Goal: Task Accomplishment & Management: Use online tool/utility

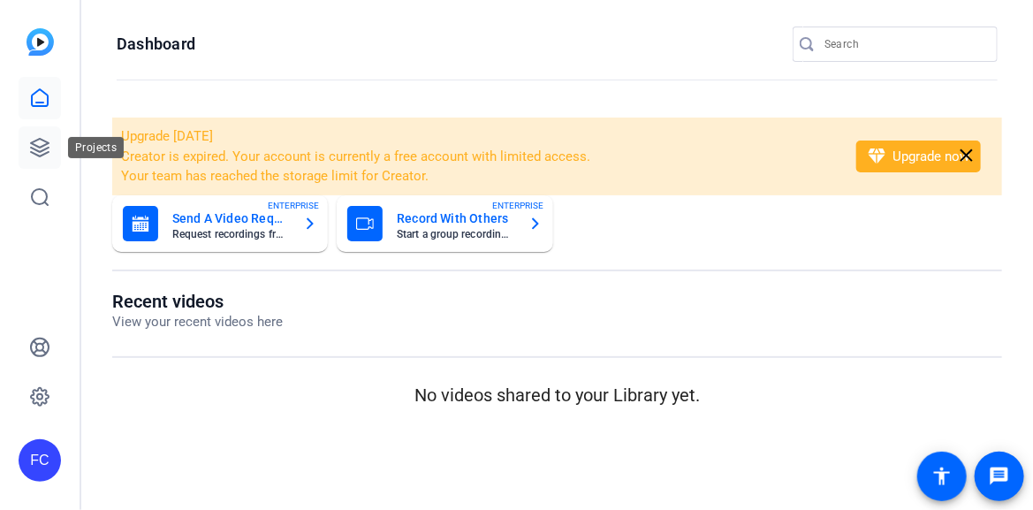
click at [44, 149] on icon at bounding box center [40, 148] width 18 height 18
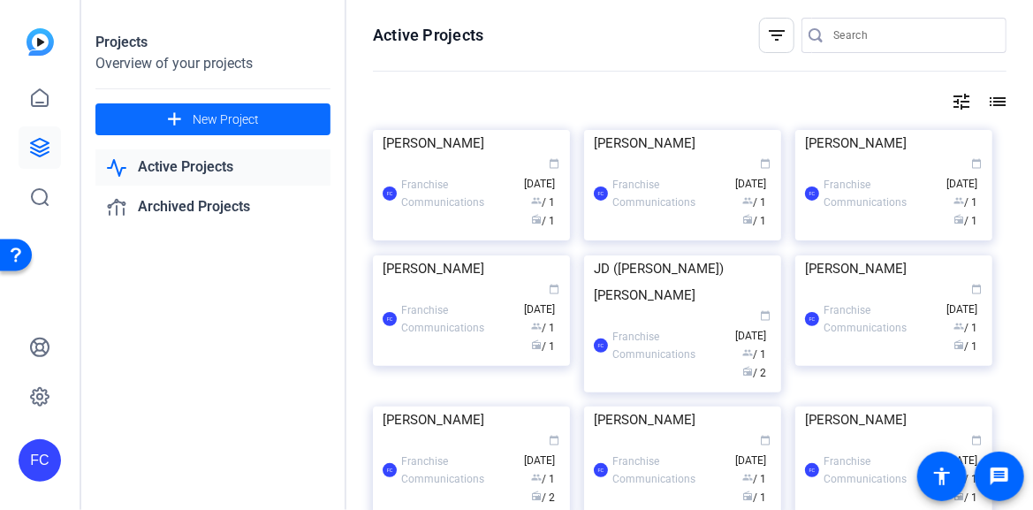
click at [217, 114] on span "New Project" at bounding box center [226, 120] width 66 height 19
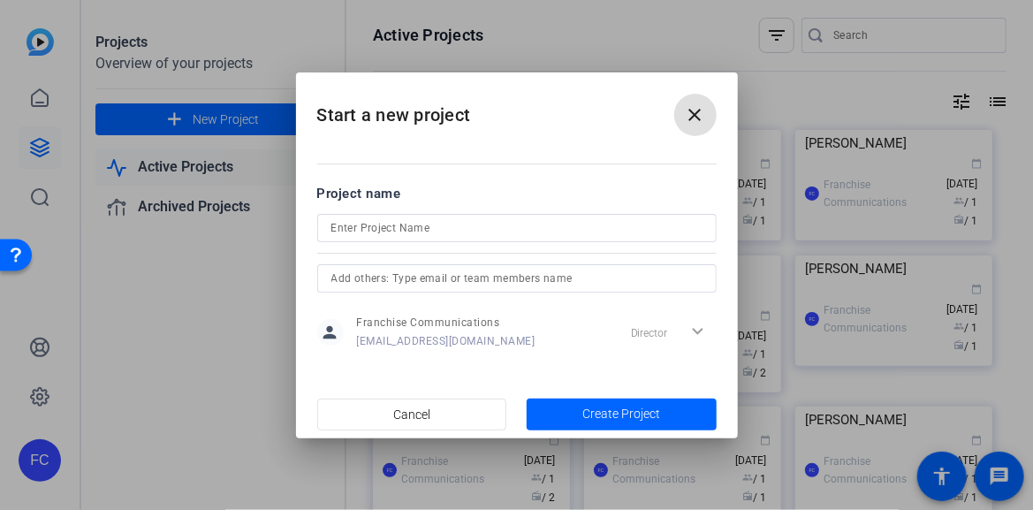
click at [386, 230] on input at bounding box center [517, 227] width 371 height 21
paste input "Amit & [PERSON_NAME]"
type input "Amit & [PERSON_NAME]"
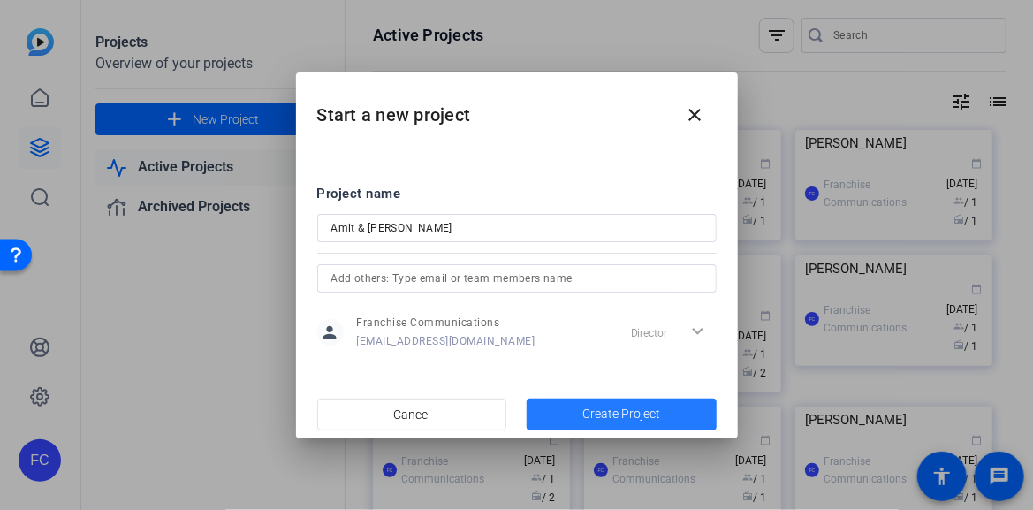
click at [622, 417] on span "Create Project" at bounding box center [622, 414] width 78 height 19
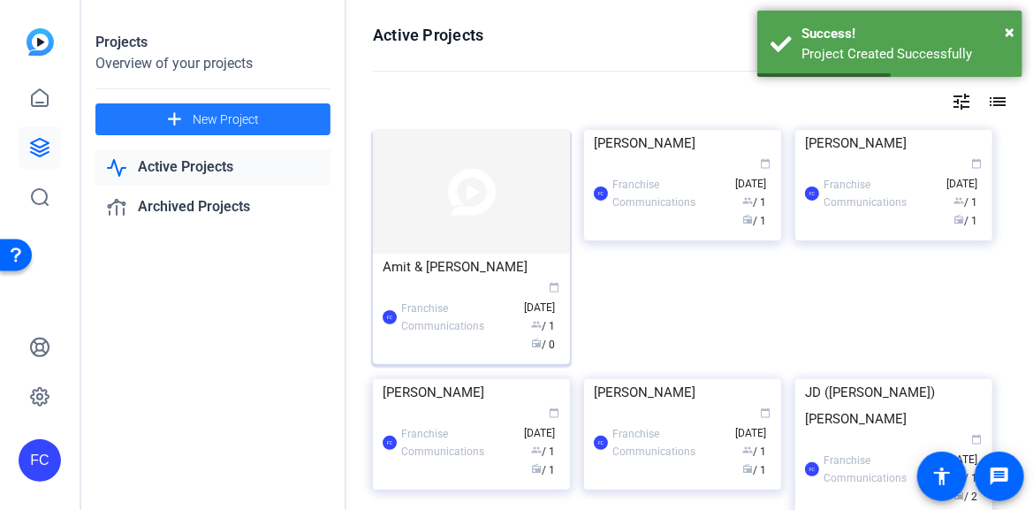
click at [454, 259] on div "Amit & [PERSON_NAME]" at bounding box center [472, 267] width 178 height 27
click at [454, 258] on div "Projects Overview of your projects add New Project Active Projects Archived Pro…" at bounding box center [557, 255] width 952 height 510
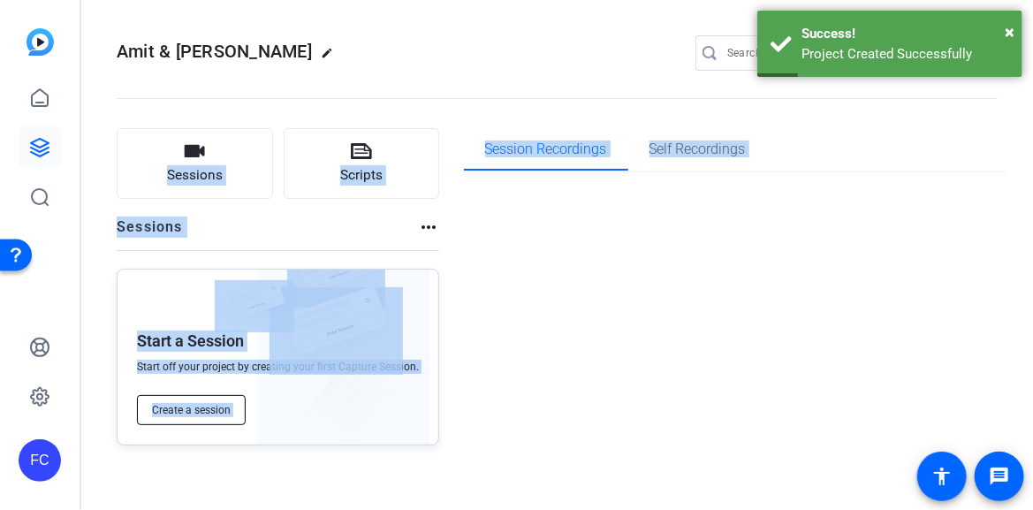
click at [209, 407] on span "Create a session" at bounding box center [191, 410] width 79 height 14
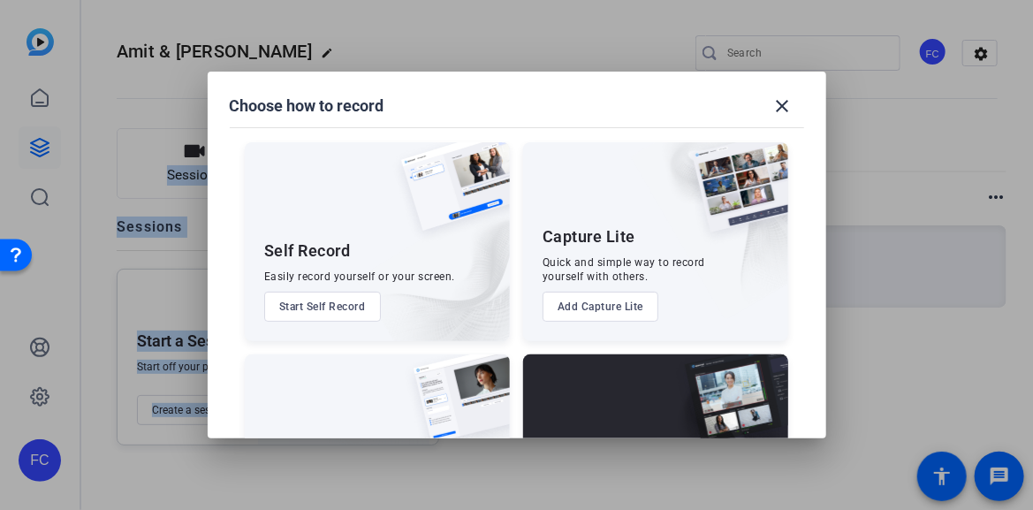
scroll to position [132, 0]
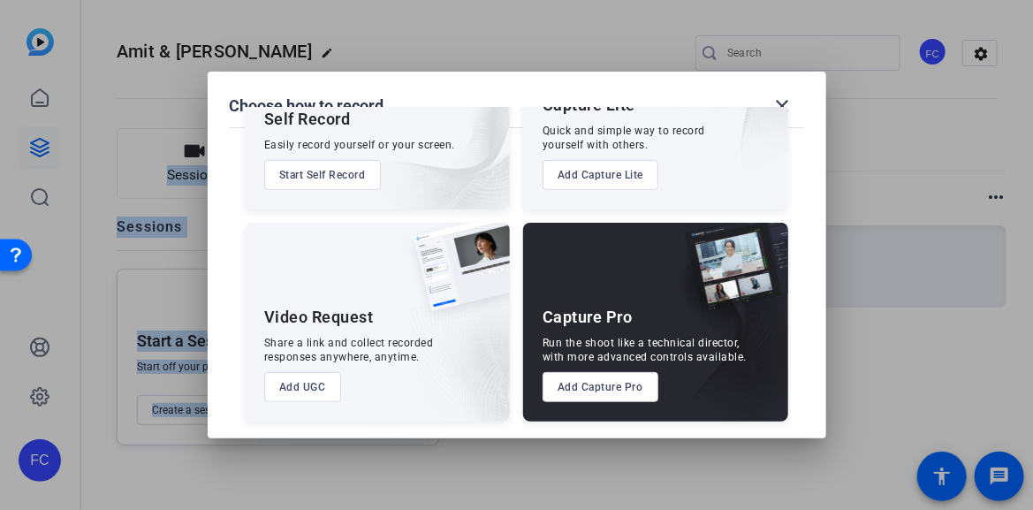
click at [576, 393] on button "Add Capture Pro" at bounding box center [601, 387] width 116 height 30
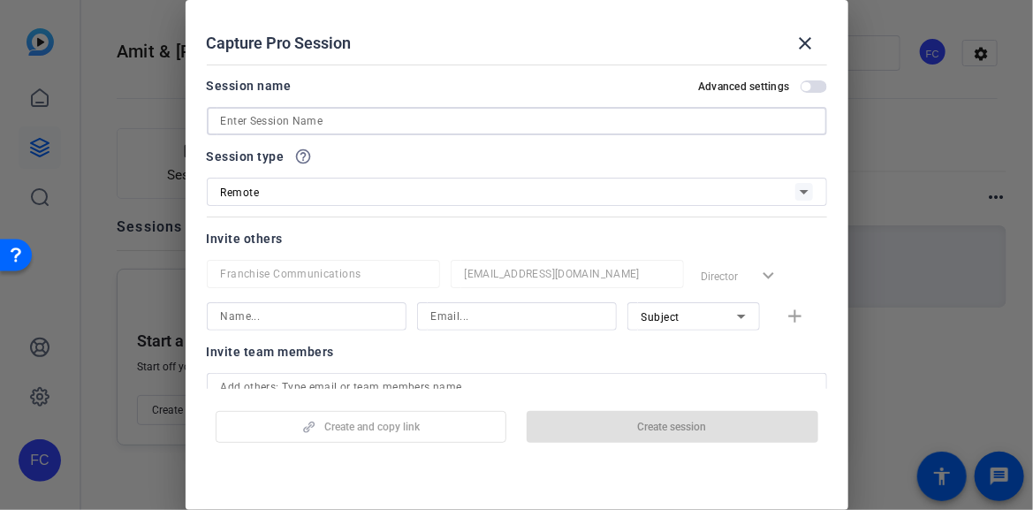
click at [271, 121] on input at bounding box center [517, 121] width 592 height 21
paste input "Amit & [PERSON_NAME]"
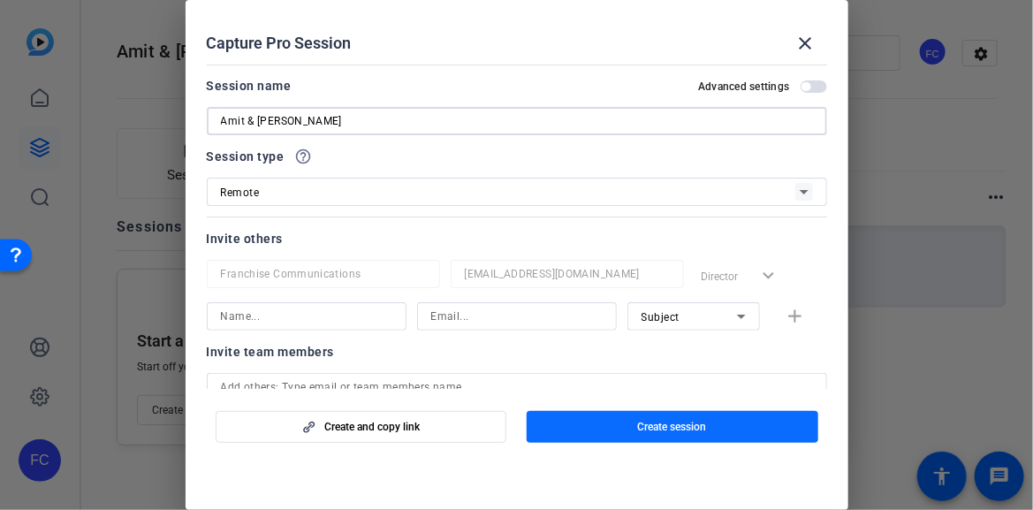
type input "Amit & [PERSON_NAME]"
click at [635, 423] on span "button" at bounding box center [673, 427] width 292 height 42
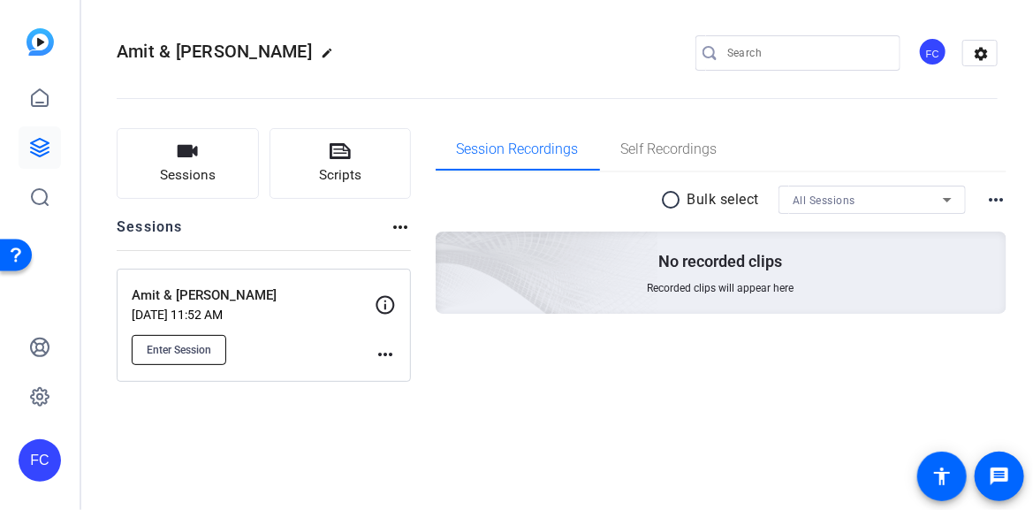
click at [198, 346] on span "Enter Session" at bounding box center [179, 350] width 65 height 14
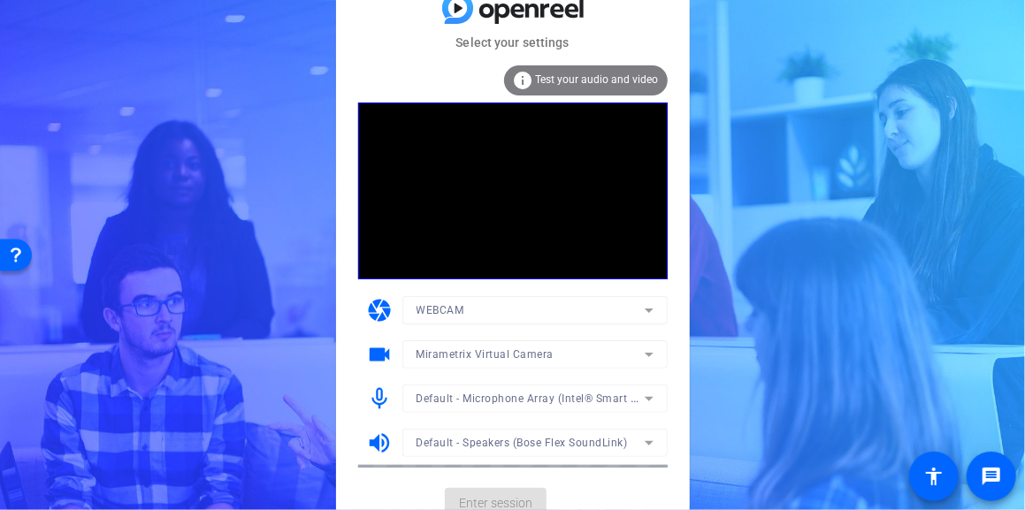
click at [645, 400] on mat-form-field "Default - Microphone Array (Intel® Smart Sound Technology for Digital Microphon…" at bounding box center [534, 399] width 265 height 28
click at [652, 400] on icon at bounding box center [648, 398] width 21 height 21
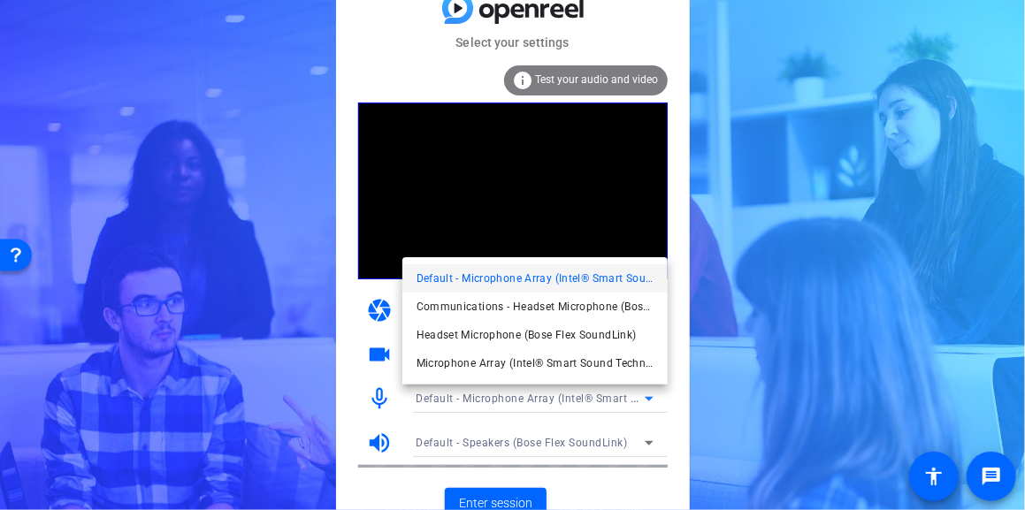
click at [645, 477] on div at bounding box center [512, 255] width 1025 height 510
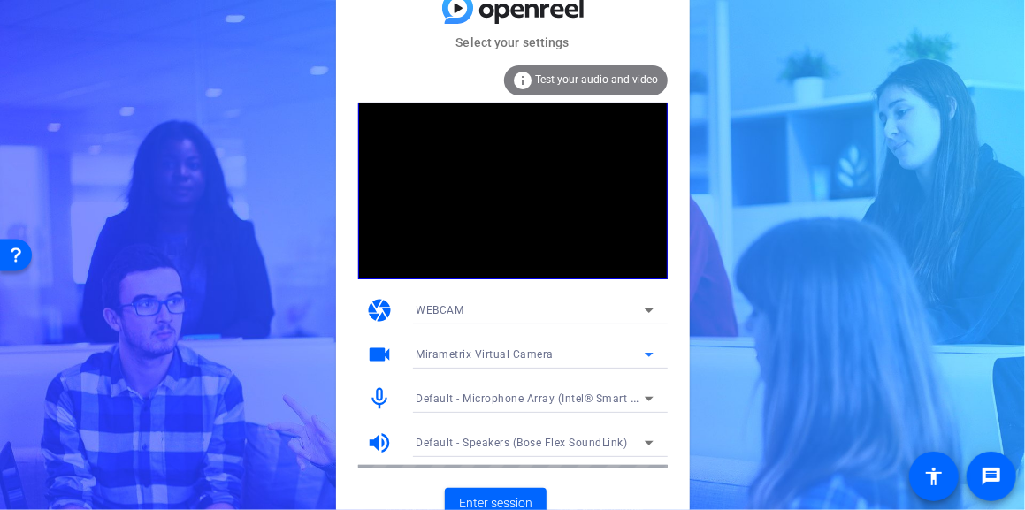
click at [652, 355] on icon at bounding box center [648, 354] width 21 height 21
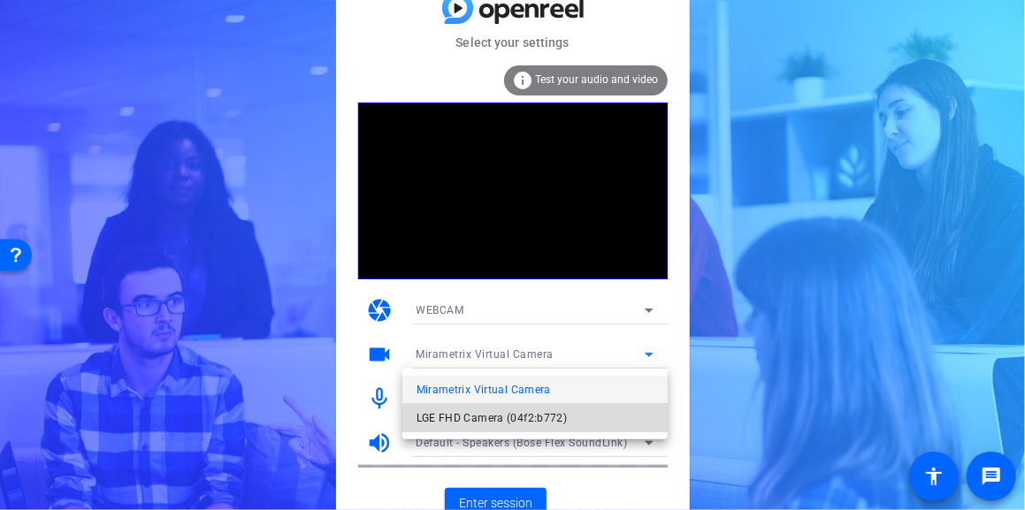
click at [545, 421] on span "LGE FHD Camera (04f2:b772)" at bounding box center [491, 418] width 151 height 21
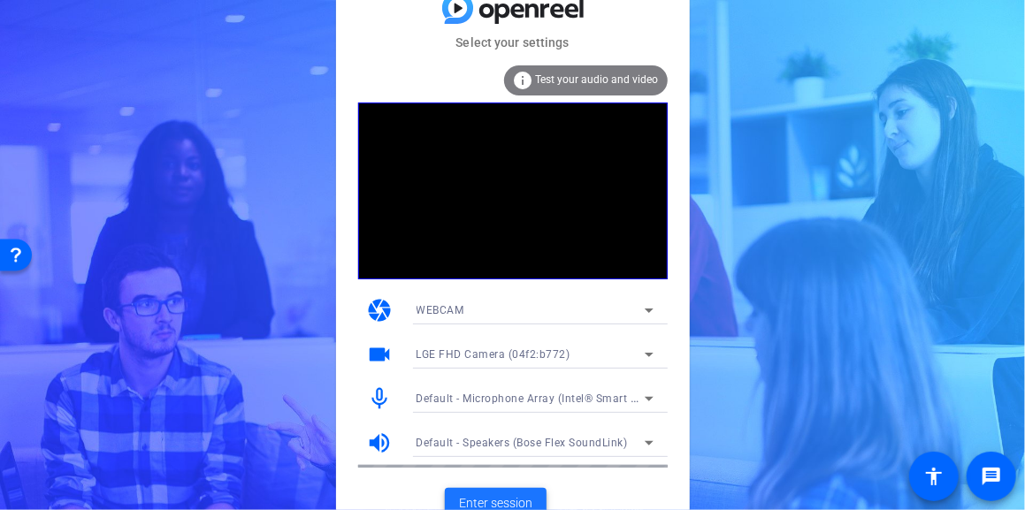
click at [507, 502] on span "Enter session" at bounding box center [495, 503] width 73 height 19
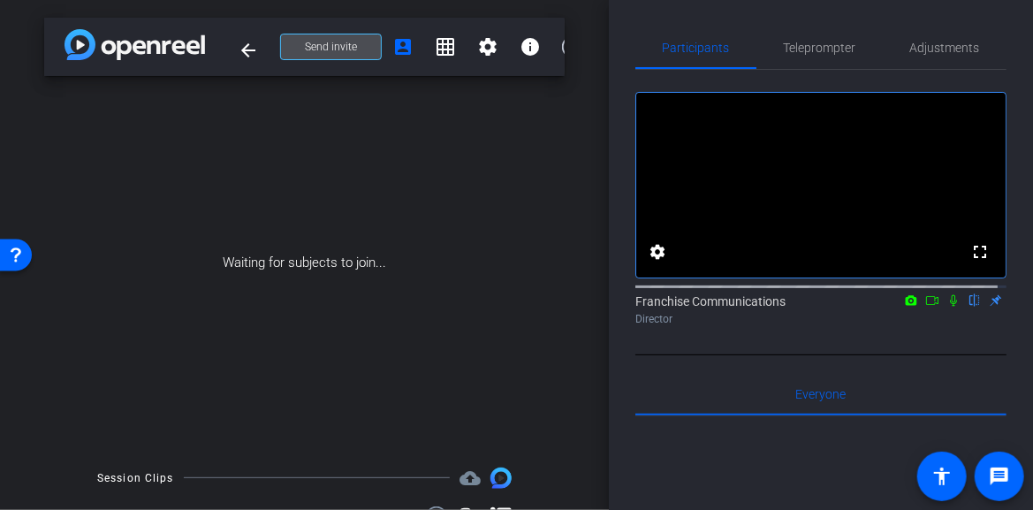
click at [316, 50] on span "Send invite" at bounding box center [331, 47] width 52 height 14
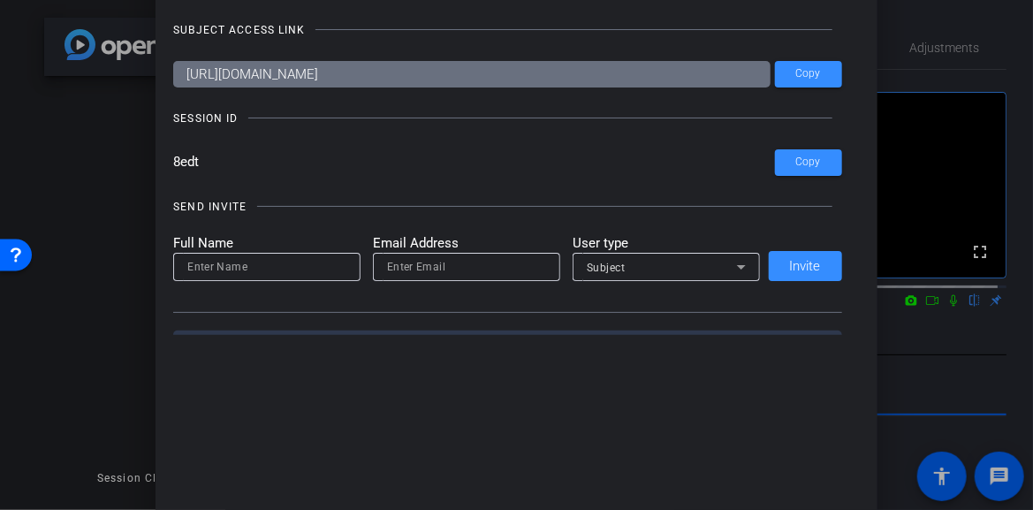
click at [324, 416] on div "Invite Status and Actions close SUBJECT ACCESS LINK https://capture.openreel.co…" at bounding box center [517, 255] width 722 height 619
click at [110, 389] on div at bounding box center [516, 255] width 1033 height 510
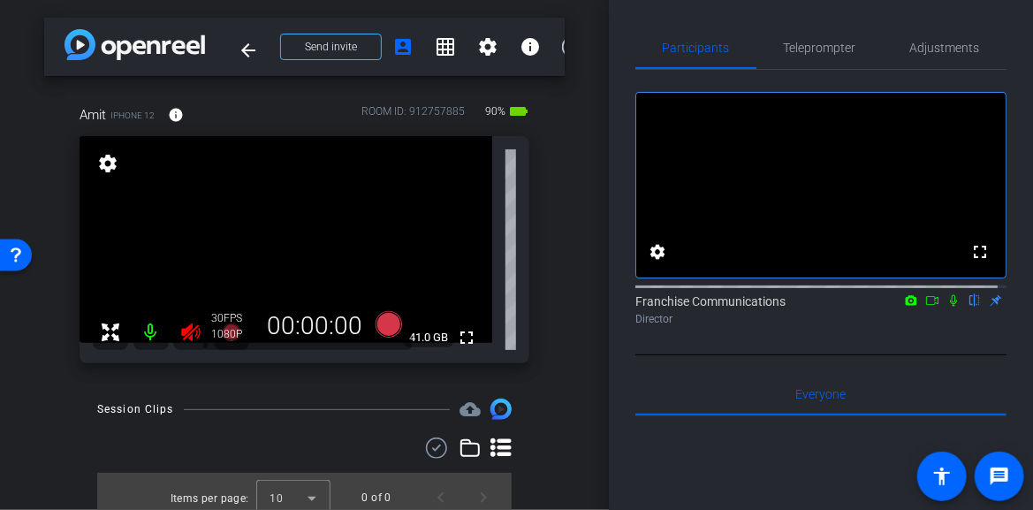
click at [190, 332] on icon at bounding box center [190, 333] width 19 height 18
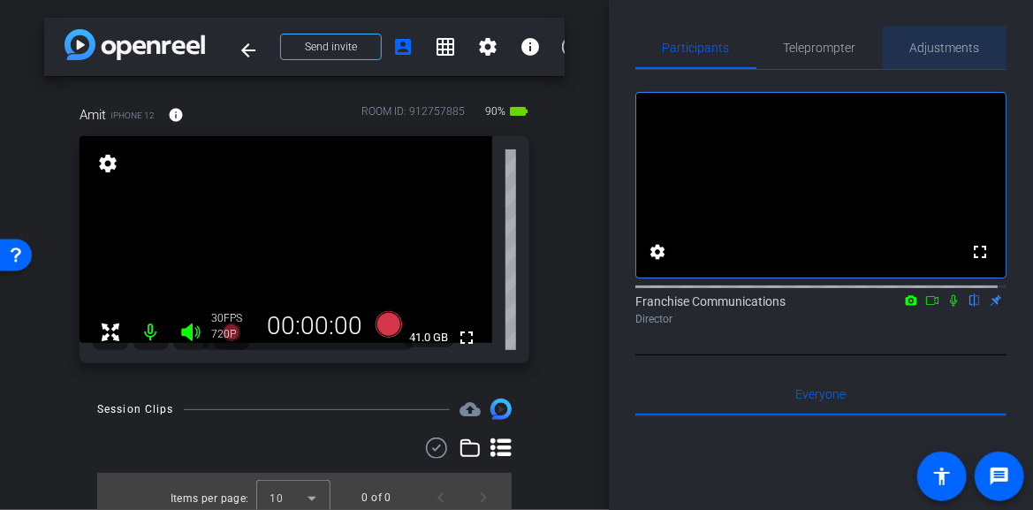
click at [953, 50] on span "Adjustments" at bounding box center [946, 48] width 70 height 12
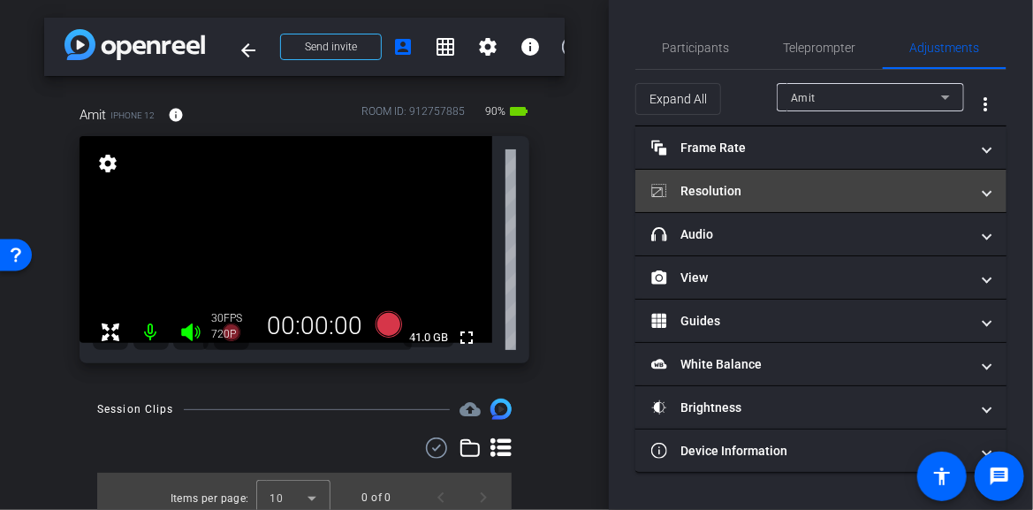
click at [995, 194] on mat-expansion-panel-header "Resolution" at bounding box center [821, 191] width 371 height 42
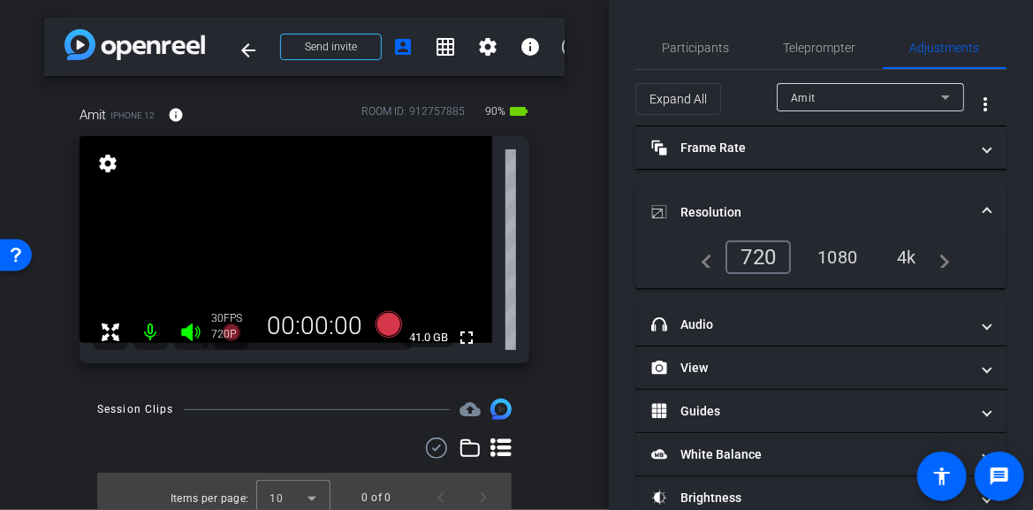
click at [911, 256] on div "4k" at bounding box center [907, 257] width 46 height 30
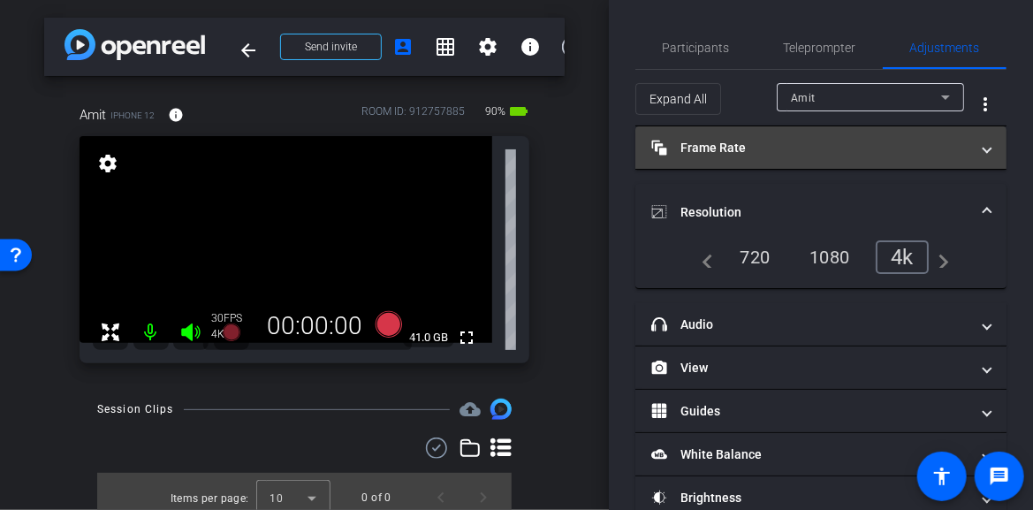
click at [984, 149] on span at bounding box center [987, 148] width 7 height 19
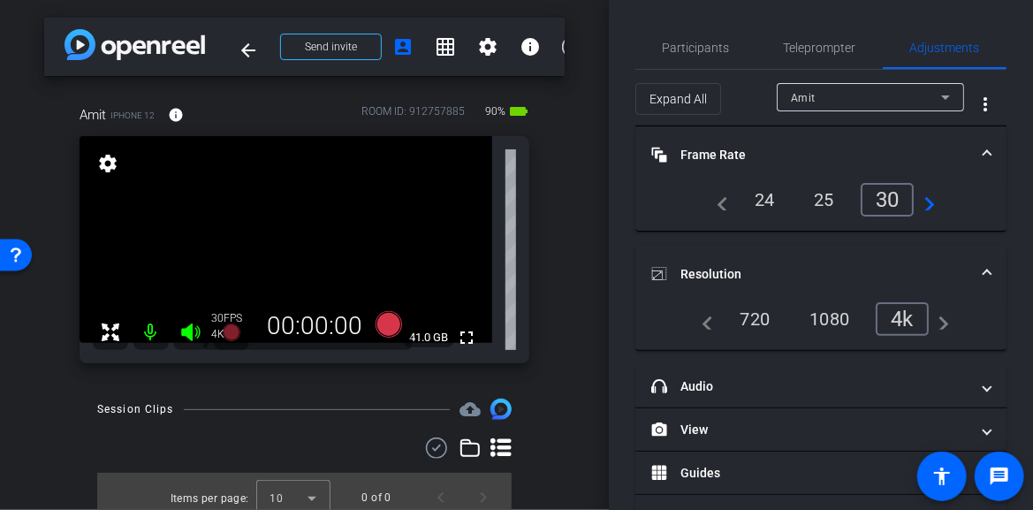
click at [761, 202] on div "24" at bounding box center [765, 200] width 47 height 30
click at [677, 42] on span "Participants" at bounding box center [696, 48] width 67 height 12
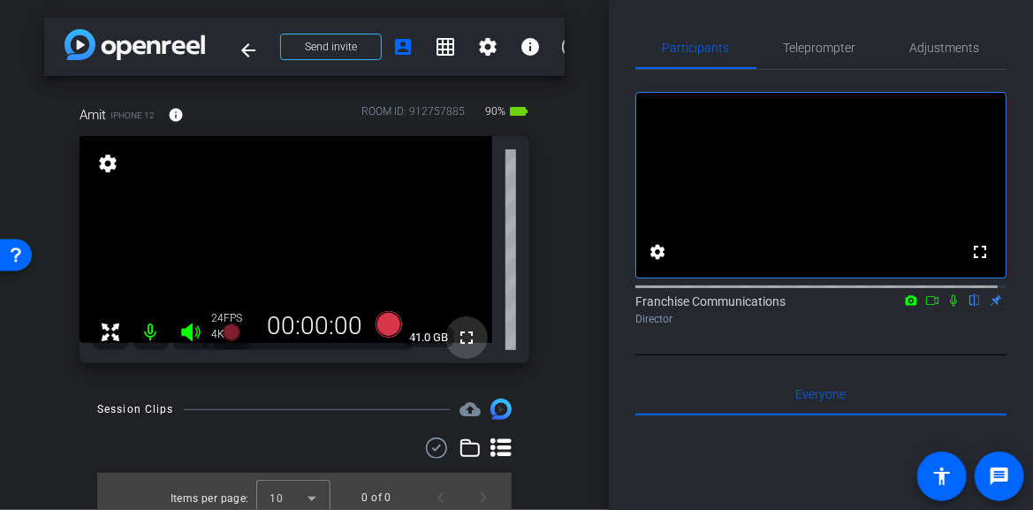
click at [456, 336] on mat-icon "fullscreen" at bounding box center [466, 337] width 21 height 21
click at [381, 326] on icon at bounding box center [388, 324] width 27 height 27
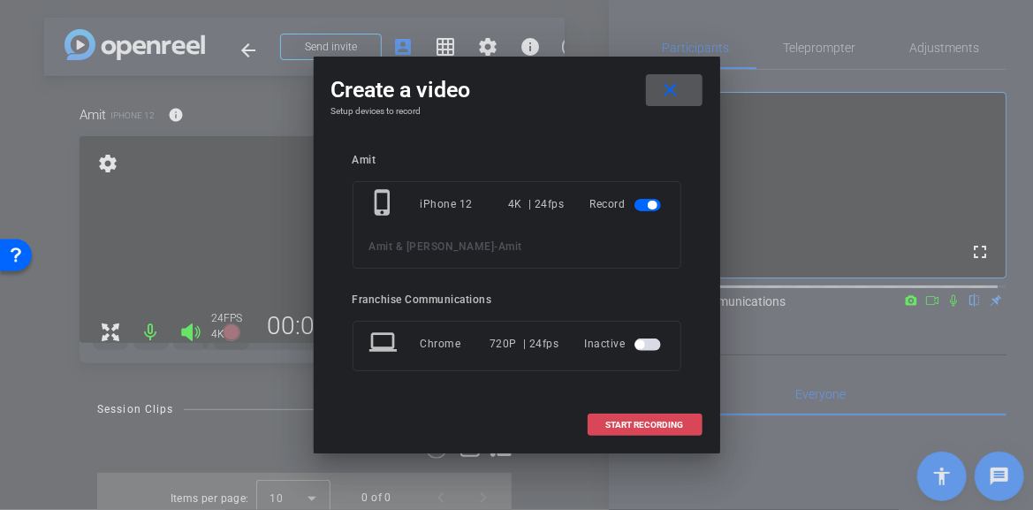
click at [669, 429] on button "START RECORDING" at bounding box center [645, 425] width 115 height 22
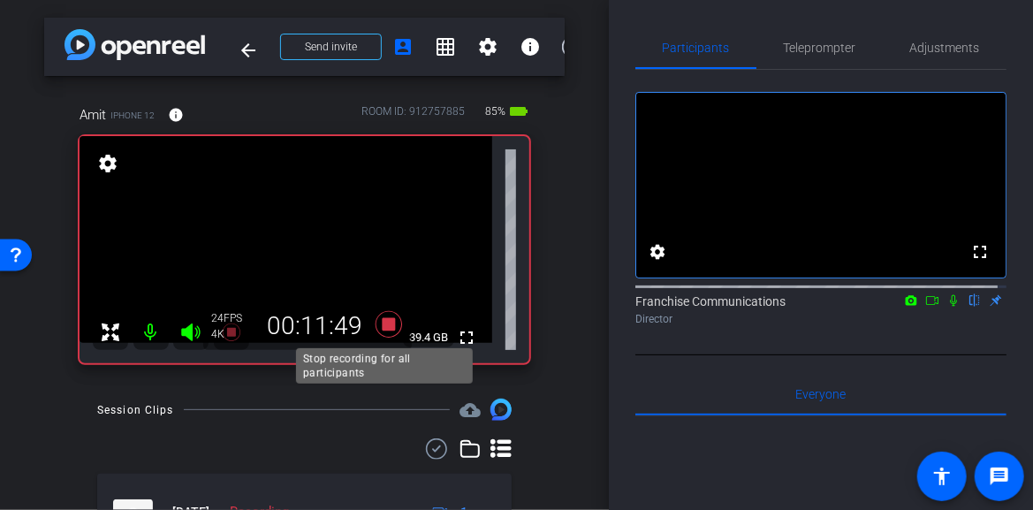
click at [387, 324] on icon at bounding box center [388, 324] width 27 height 27
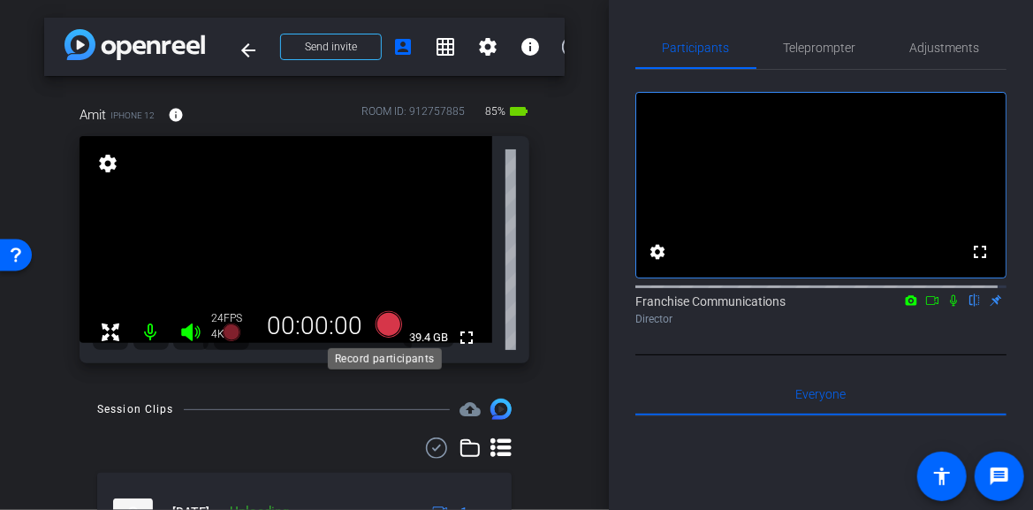
click at [381, 320] on icon at bounding box center [388, 324] width 27 height 27
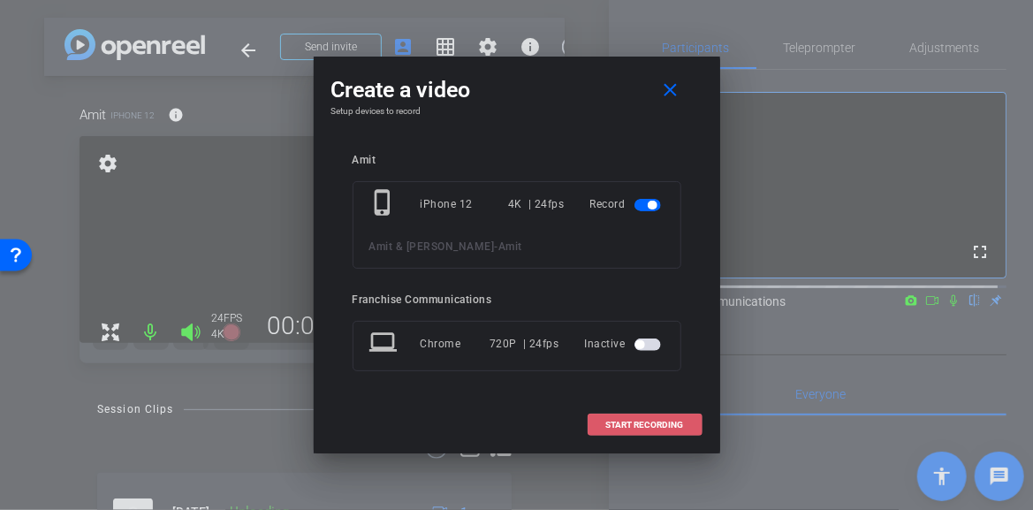
click at [632, 421] on span "START RECORDING" at bounding box center [645, 425] width 78 height 9
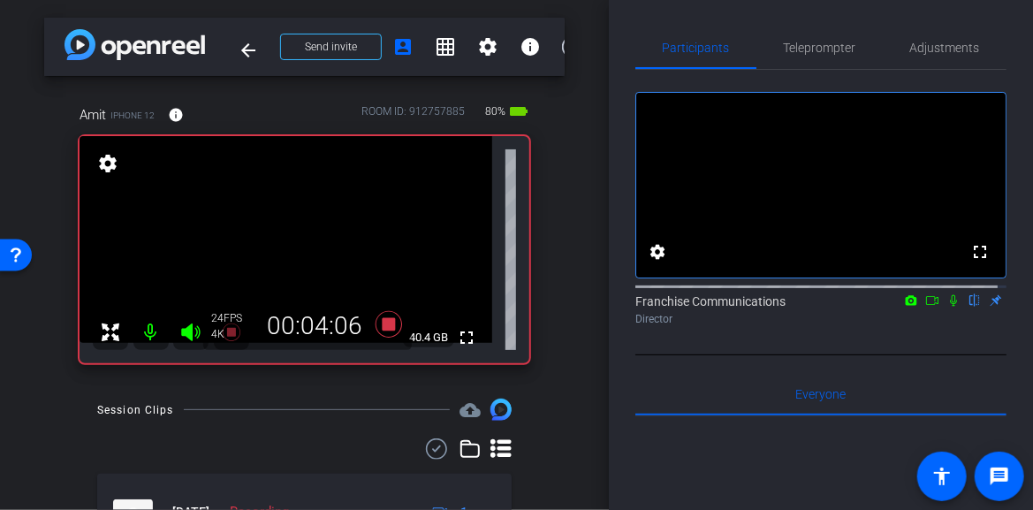
drag, startPoint x: 392, startPoint y: 325, endPoint x: 530, endPoint y: 381, distance: 149.6
click at [530, 381] on div "arrow_back Amit & Priya Patel Back to project Send invite account_box grid_on s…" at bounding box center [304, 255] width 609 height 510
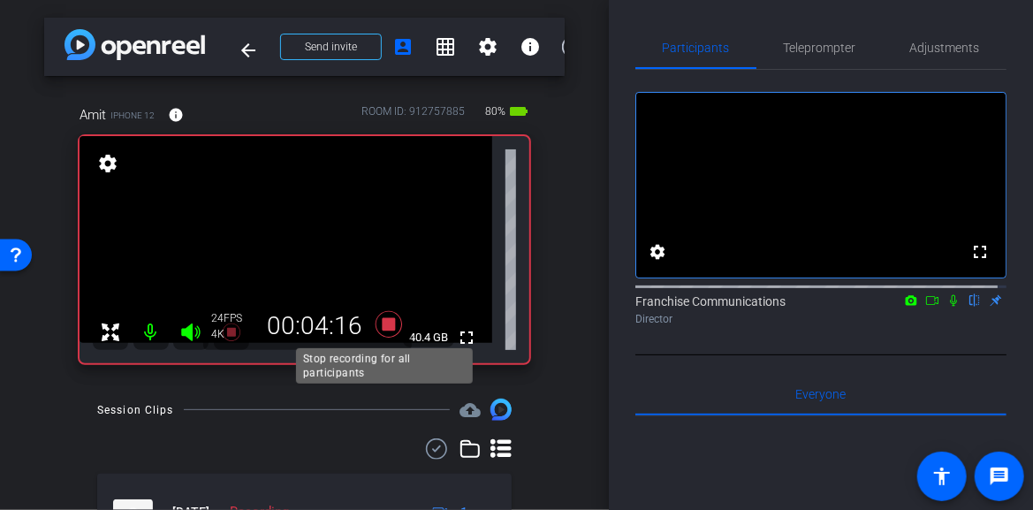
click at [384, 320] on icon at bounding box center [388, 324] width 27 height 27
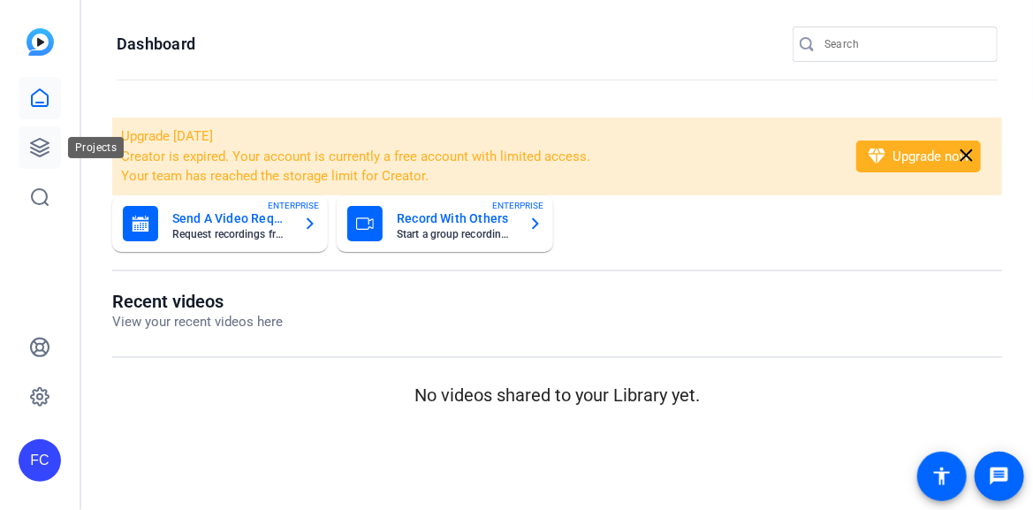
click at [40, 145] on icon at bounding box center [39, 147] width 21 height 21
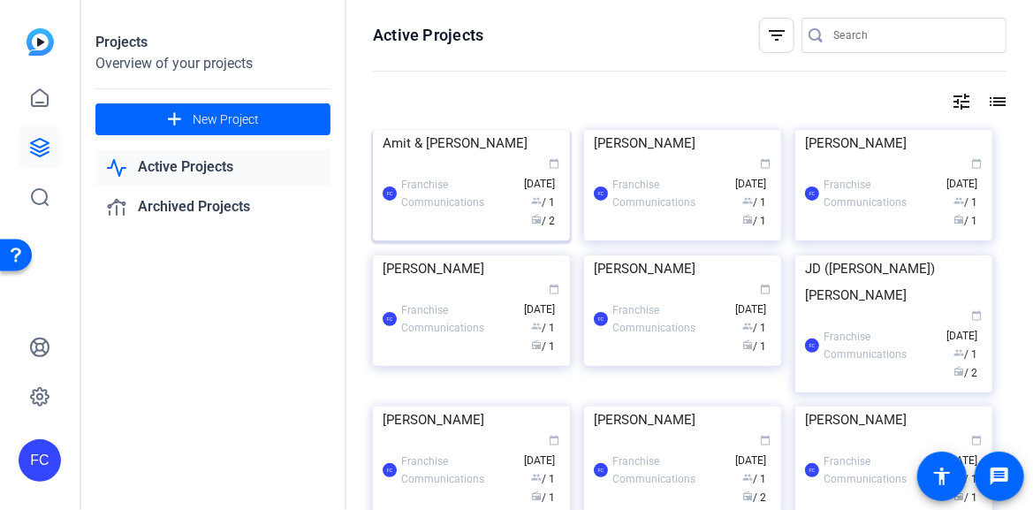
click at [505, 231] on div "FC Franchise Communications calendar_today [DATE] group / 1 radio / 2" at bounding box center [472, 193] width 178 height 74
click at [505, 292] on div "Projects Overview of your projects add New Project Active Projects Archived Pro…" at bounding box center [557, 255] width 952 height 510
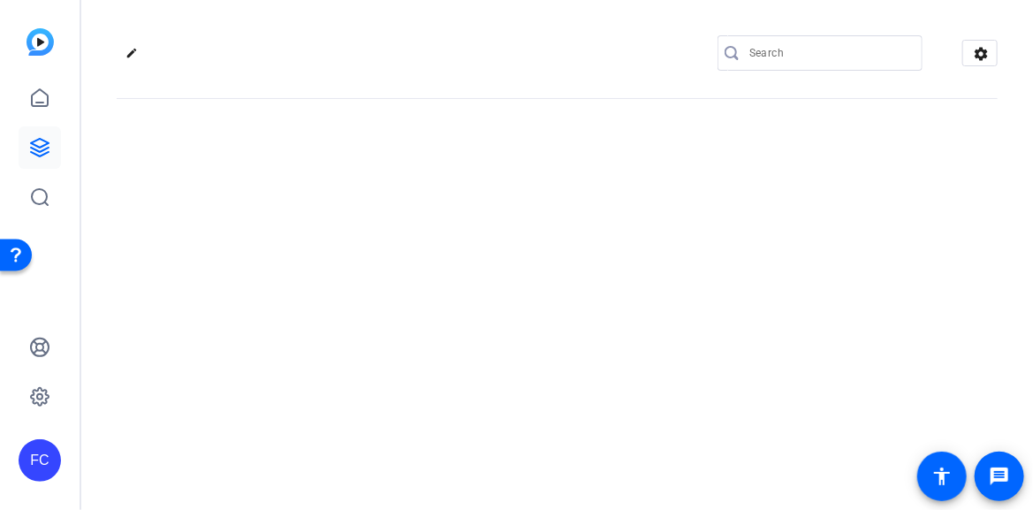
click at [505, 292] on div "edit settings" at bounding box center [557, 255] width 952 height 510
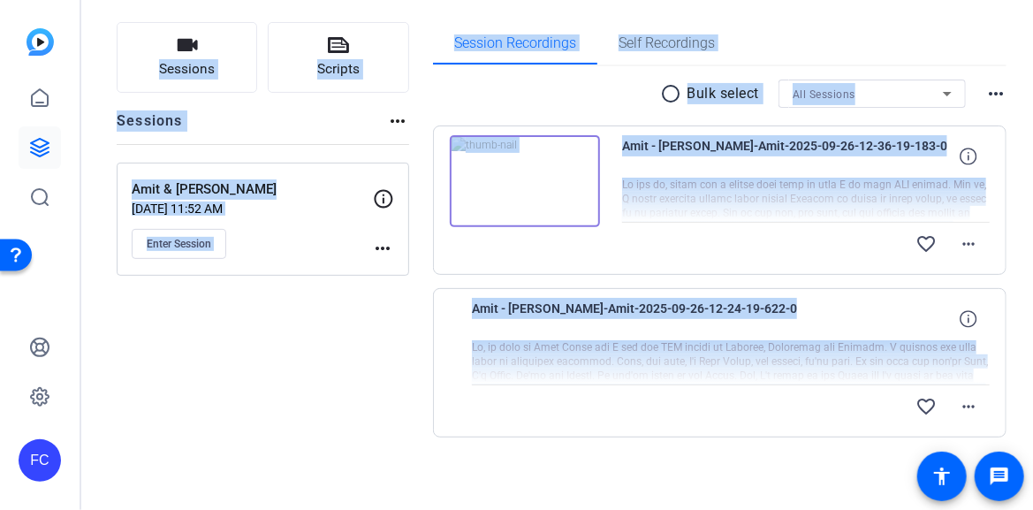
scroll to position [111, 0]
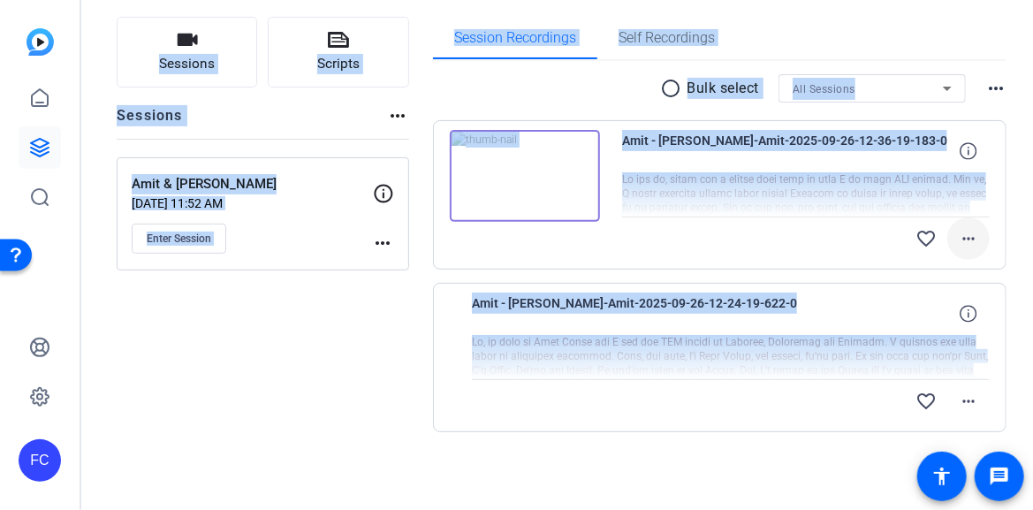
click at [965, 239] on mat-icon "more_horiz" at bounding box center [968, 238] width 21 height 21
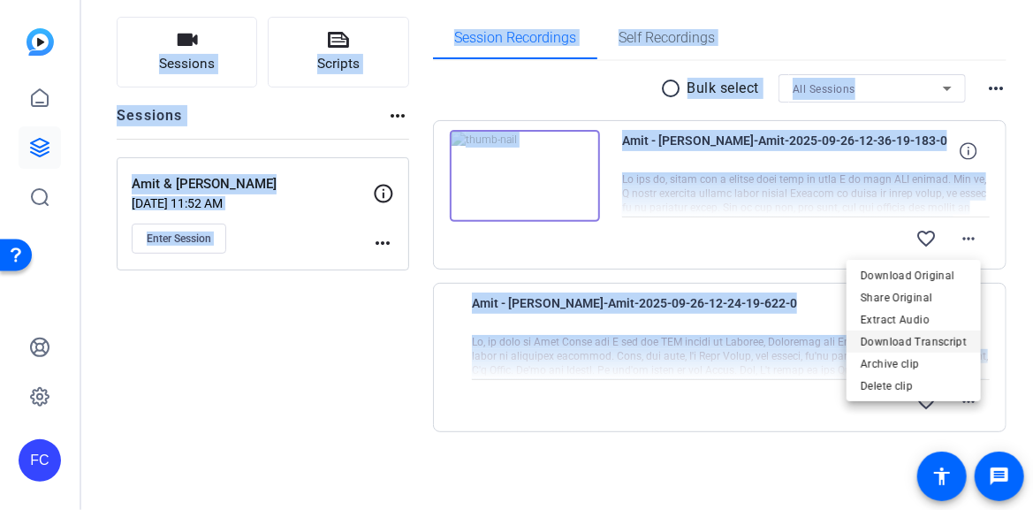
click at [948, 340] on span "Download Transcript" at bounding box center [914, 341] width 106 height 21
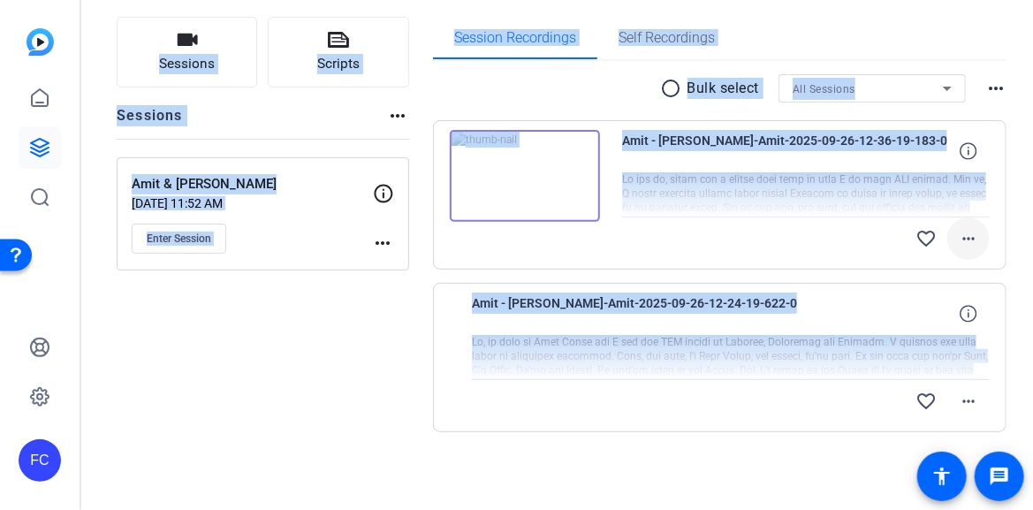
click at [960, 235] on mat-icon "more_horiz" at bounding box center [968, 238] width 21 height 21
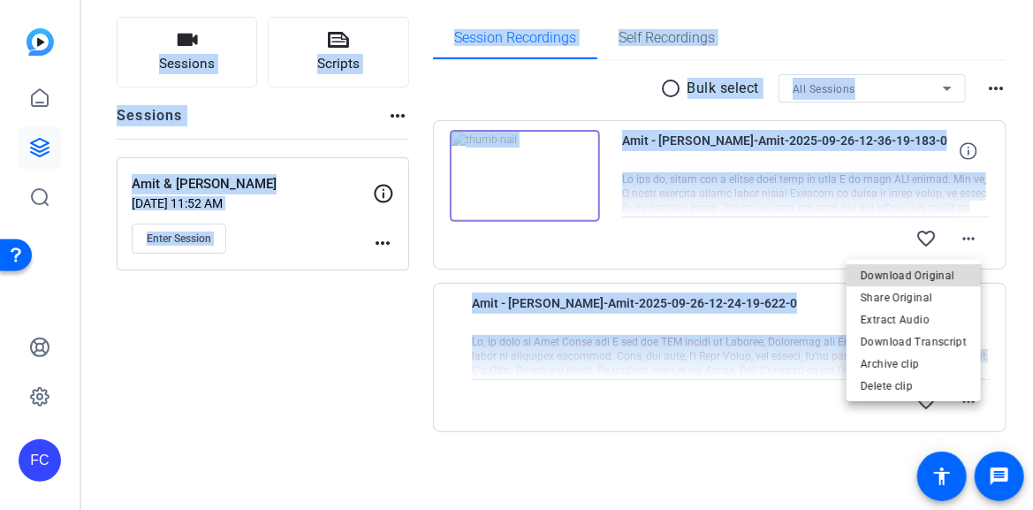
click at [942, 271] on span "Download Original" at bounding box center [914, 274] width 106 height 21
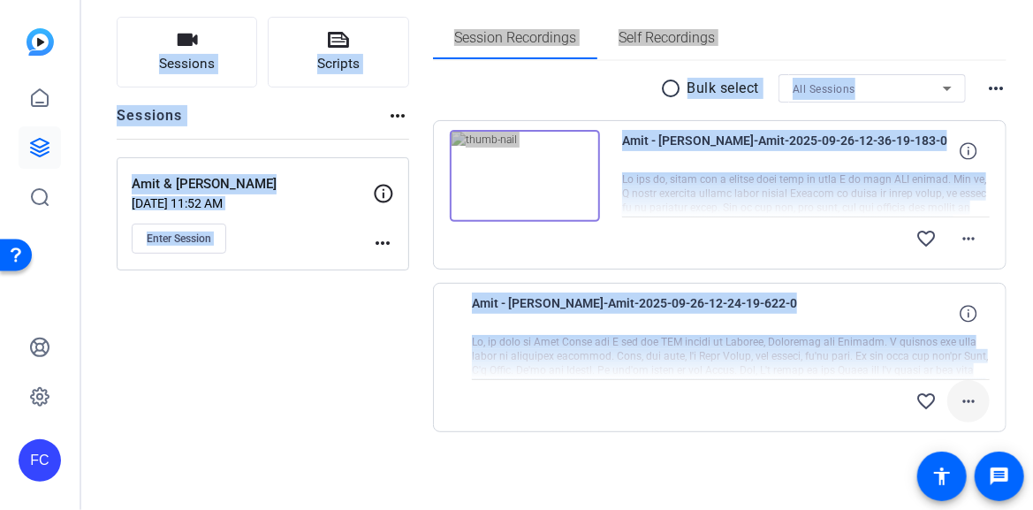
click at [961, 405] on mat-icon "more_horiz" at bounding box center [968, 401] width 21 height 21
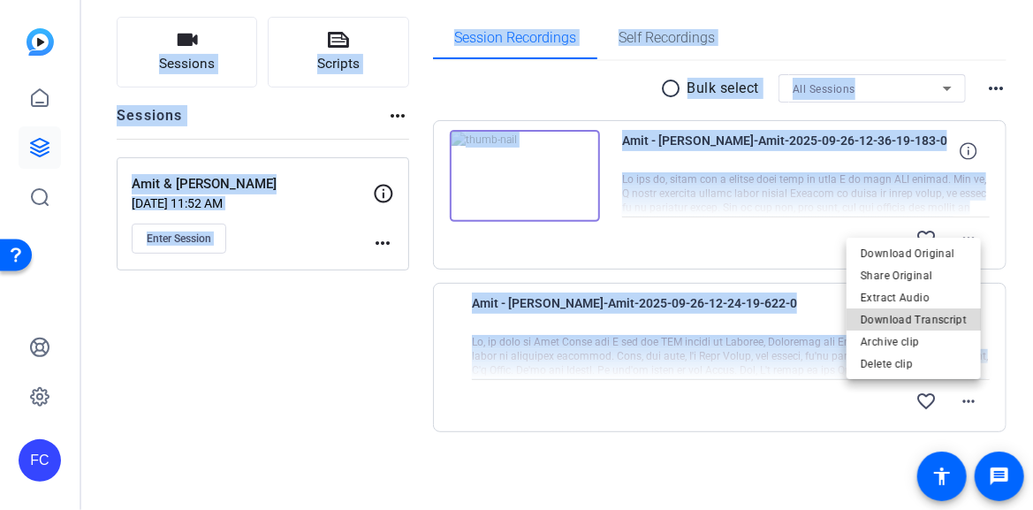
click at [942, 316] on span "Download Transcript" at bounding box center [914, 319] width 106 height 21
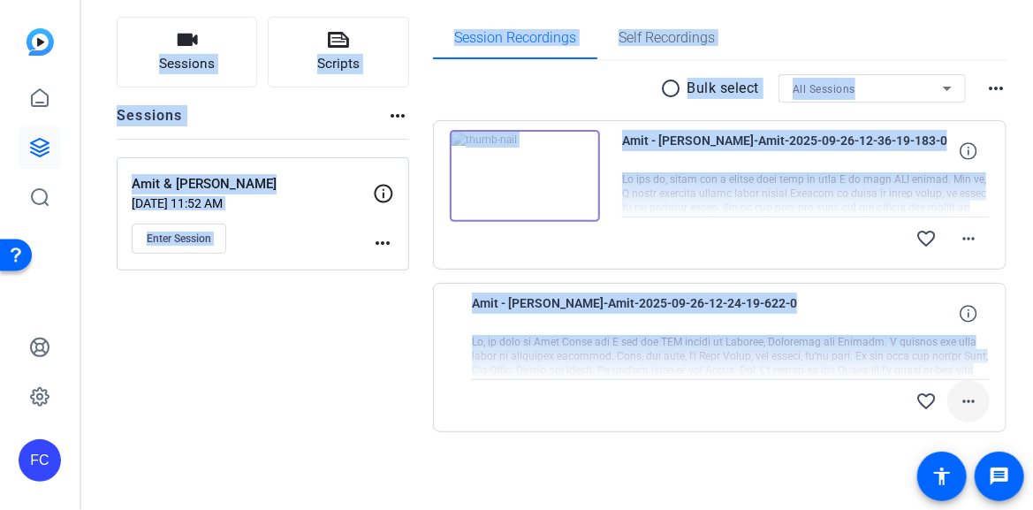
click at [960, 400] on mat-icon "more_horiz" at bounding box center [968, 401] width 21 height 21
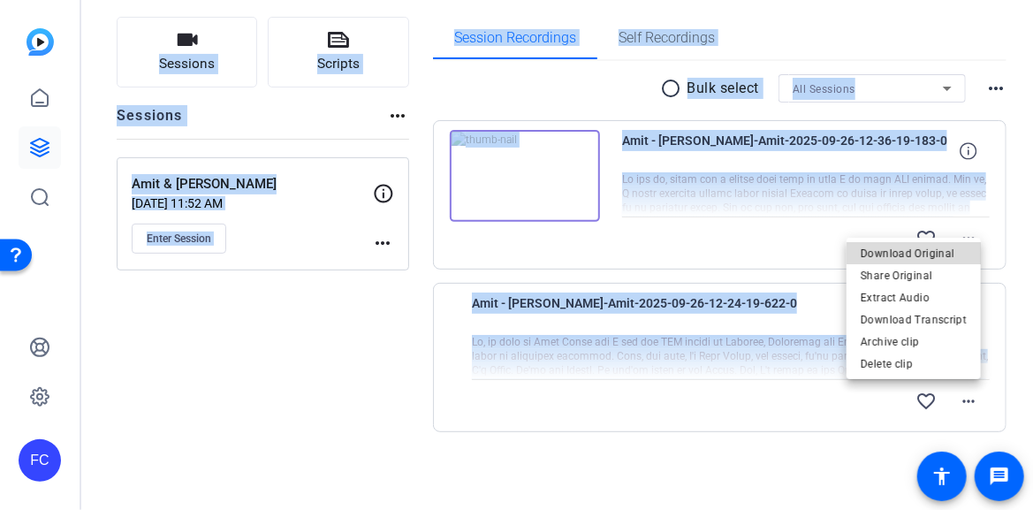
click at [935, 255] on span "Download Original" at bounding box center [914, 253] width 106 height 21
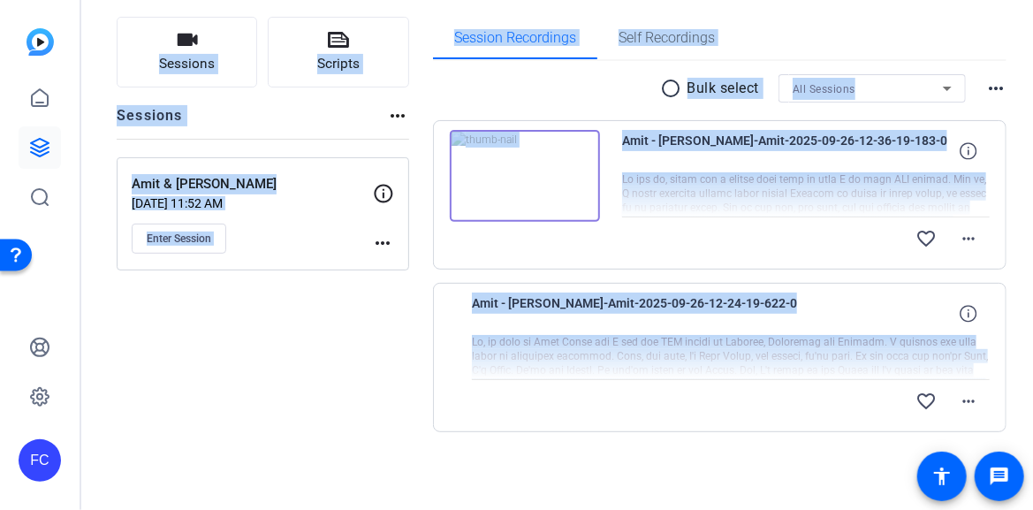
click at [516, 176] on img at bounding box center [525, 176] width 150 height 92
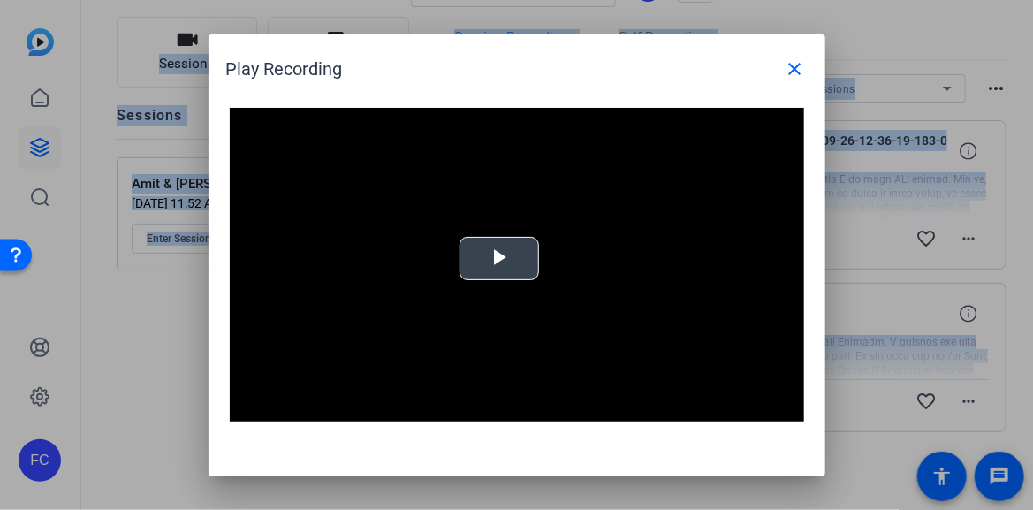
click at [500, 258] on span "Video Player" at bounding box center [500, 258] width 0 height 0
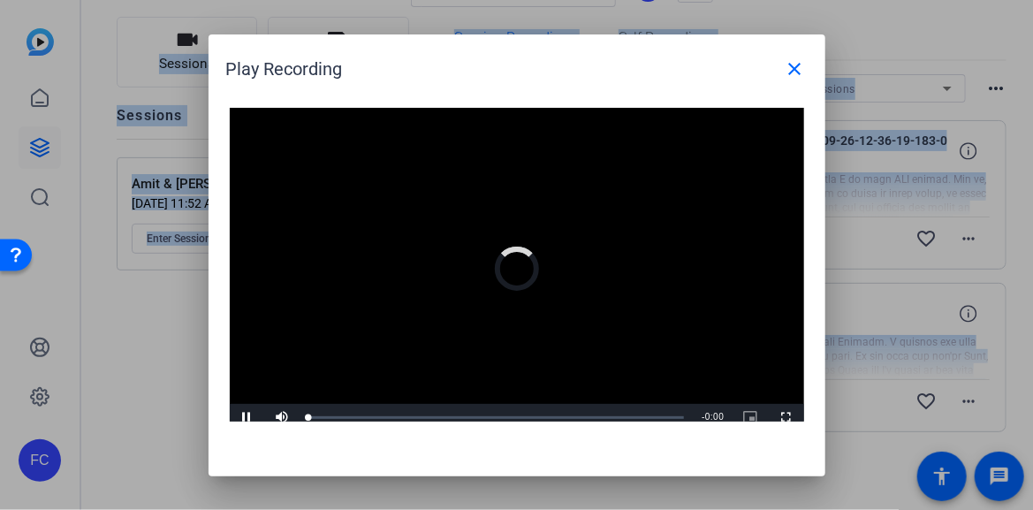
scroll to position [9, 0]
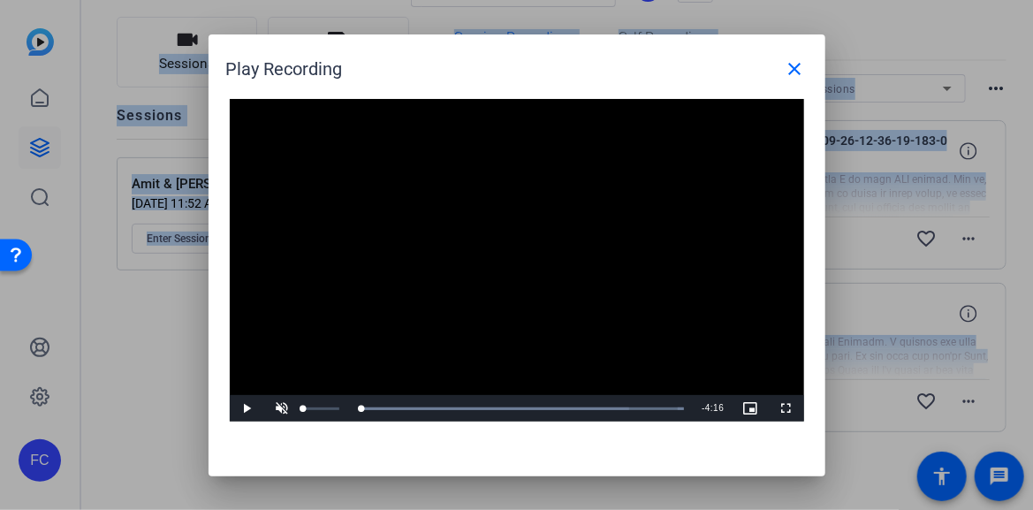
drag, startPoint x: 316, startPoint y: 407, endPoint x: 332, endPoint y: 373, distance: 37.6
click at [292, 406] on div "Play Unmute 0% Current Time 0:00 / Duration 4:16 Loaded : 100.00% 0:00 0:00 Str…" at bounding box center [517, 408] width 575 height 27
click at [795, 68] on mat-icon "close" at bounding box center [795, 68] width 21 height 21
